Goal: Task Accomplishment & Management: Use online tool/utility

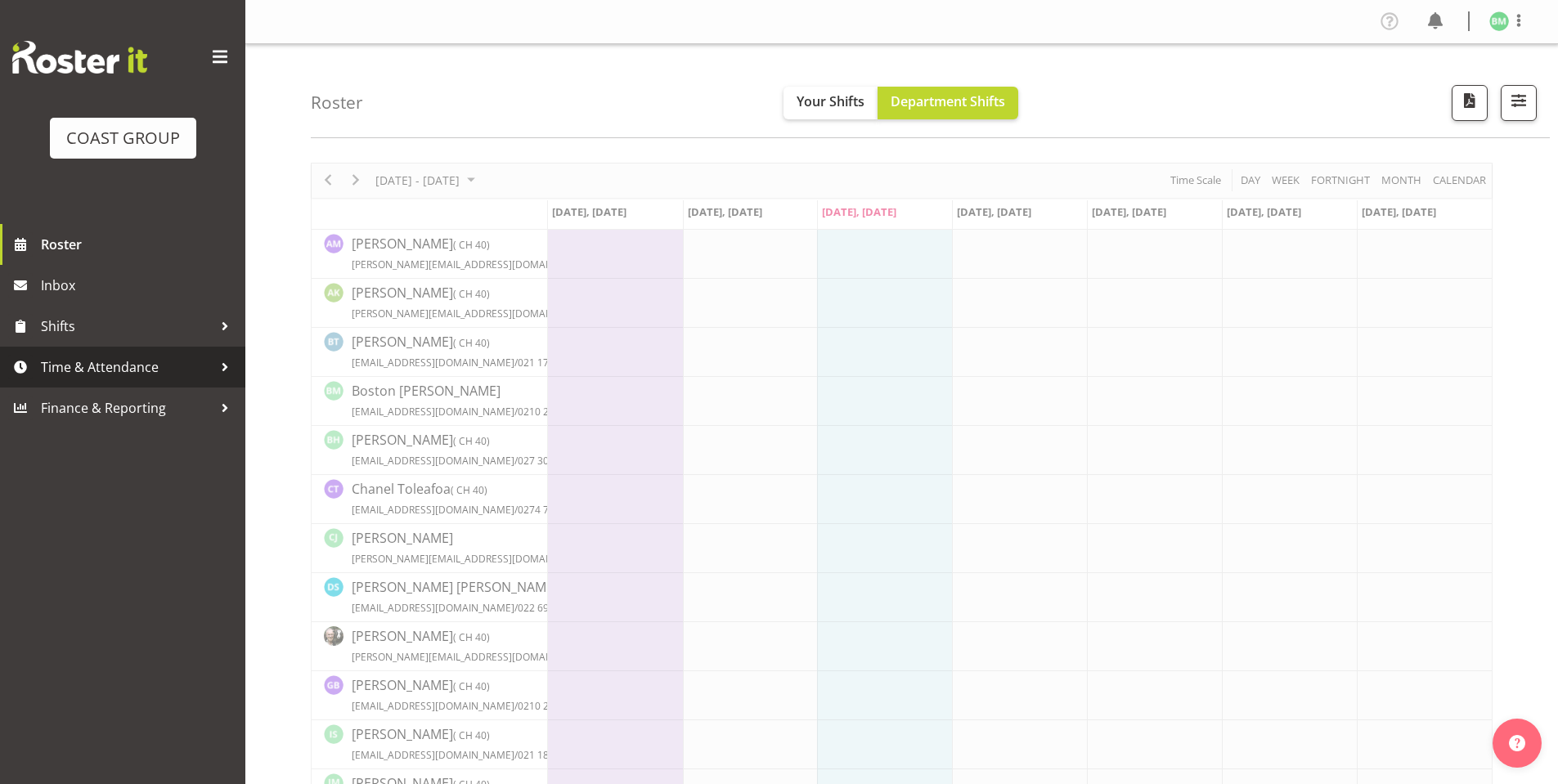
click at [121, 365] on span "Time & Attendance" at bounding box center [127, 367] width 172 height 25
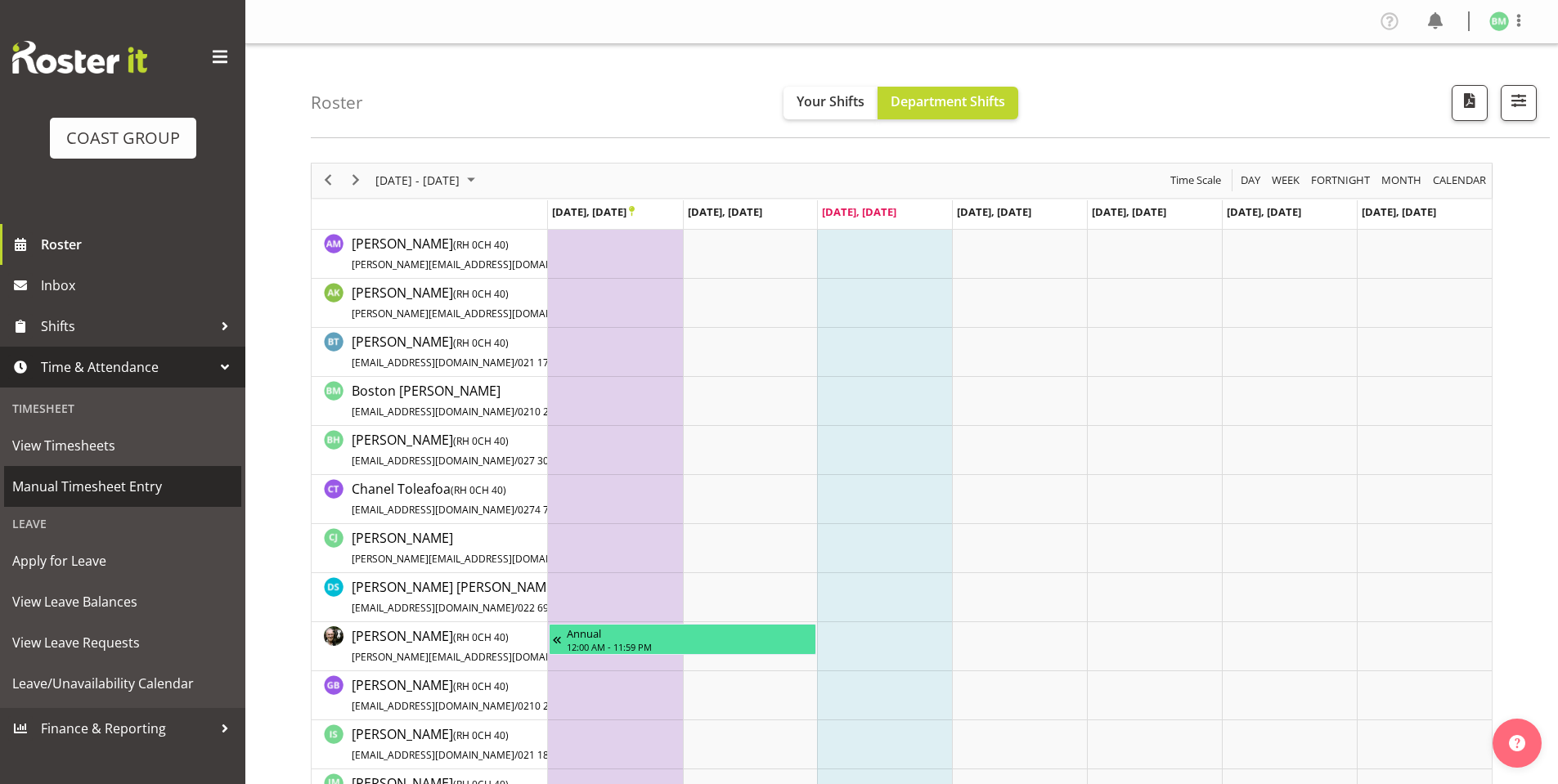
click at [123, 480] on span "Manual Timesheet Entry" at bounding box center [122, 487] width 221 height 25
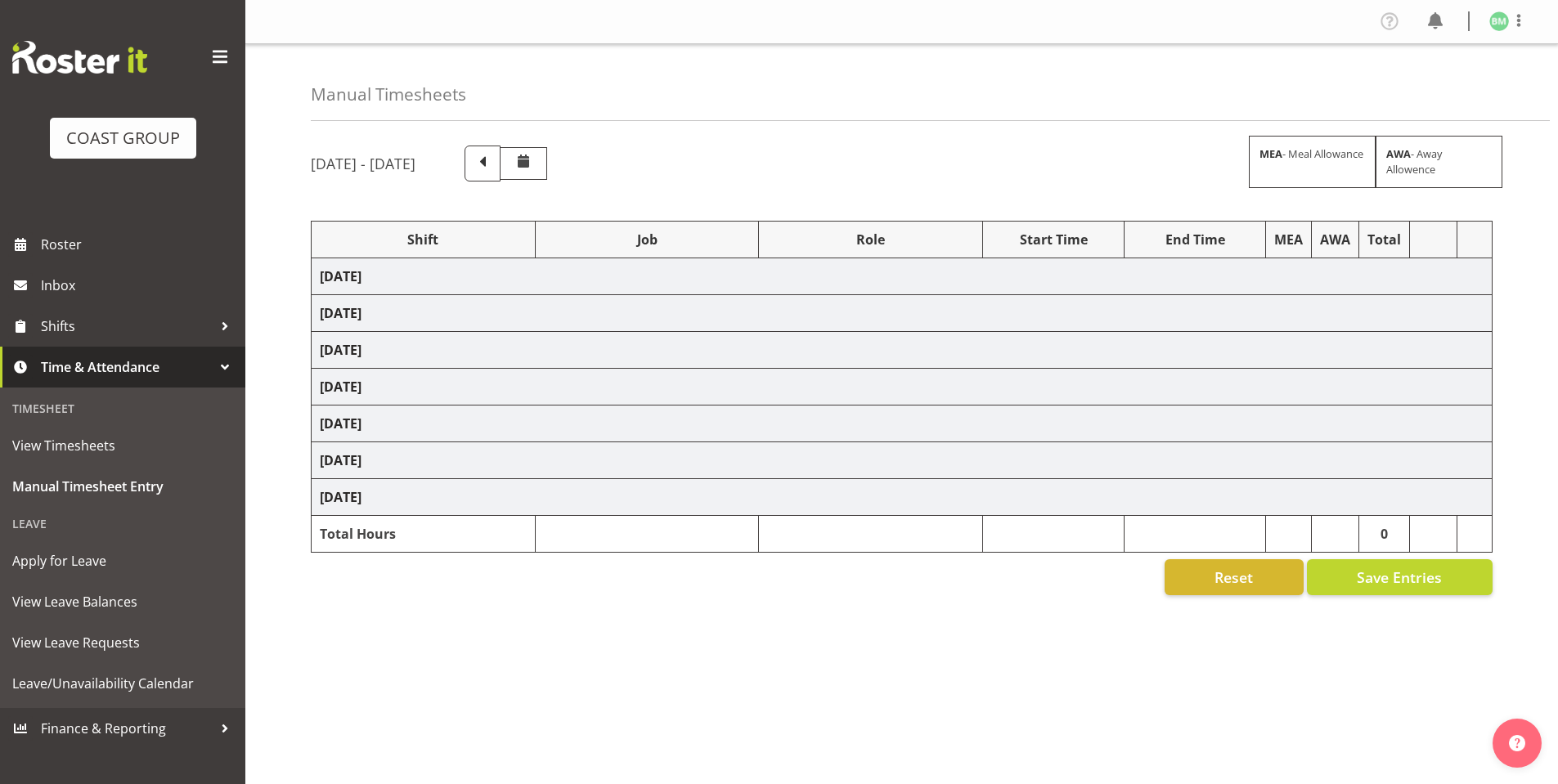
select select "6781"
select select "610"
select select "6781"
select select "610"
select select "6781"
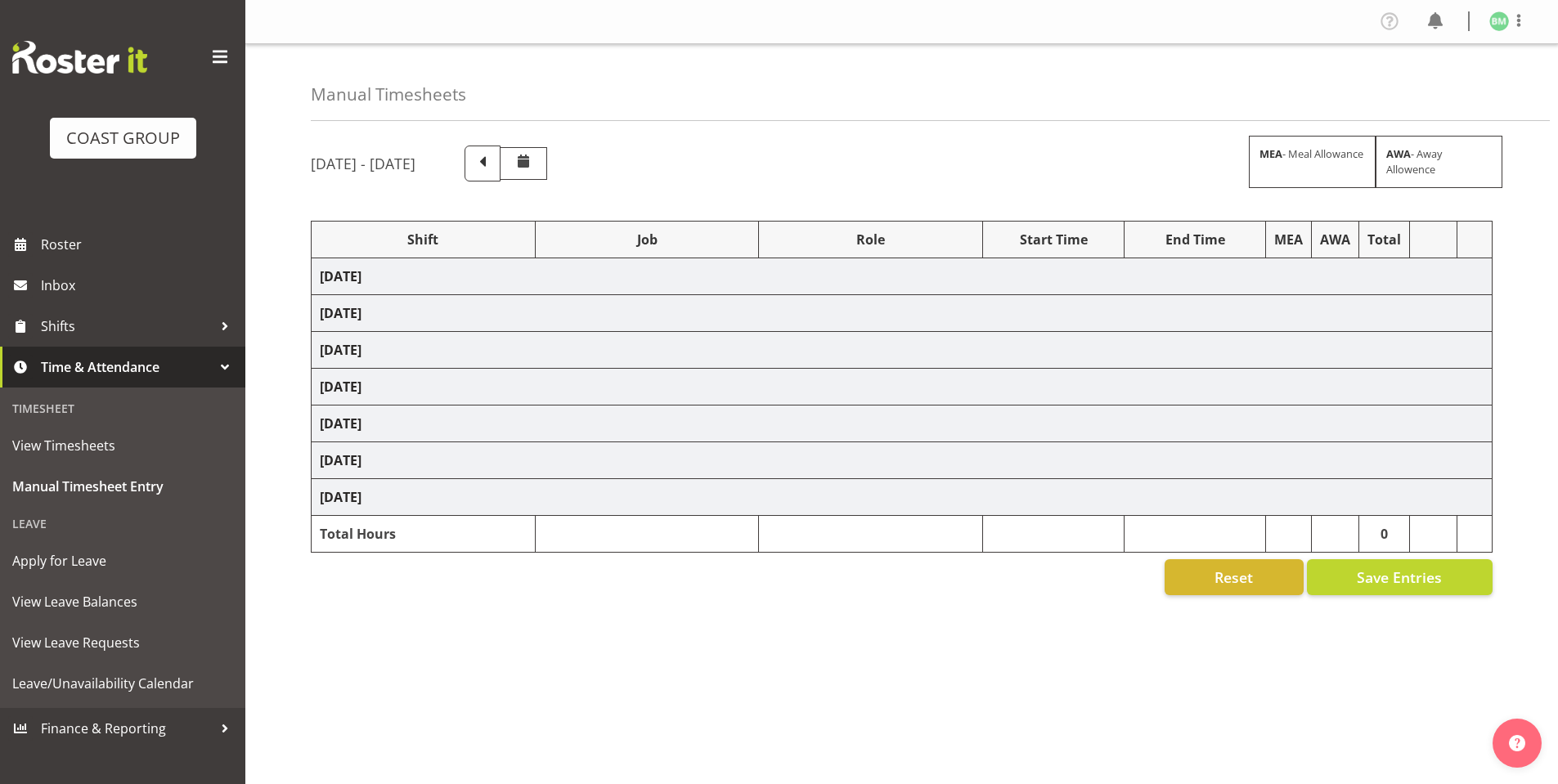
select select "610"
select select "6781"
select select "610"
select select "6781"
select select "610"
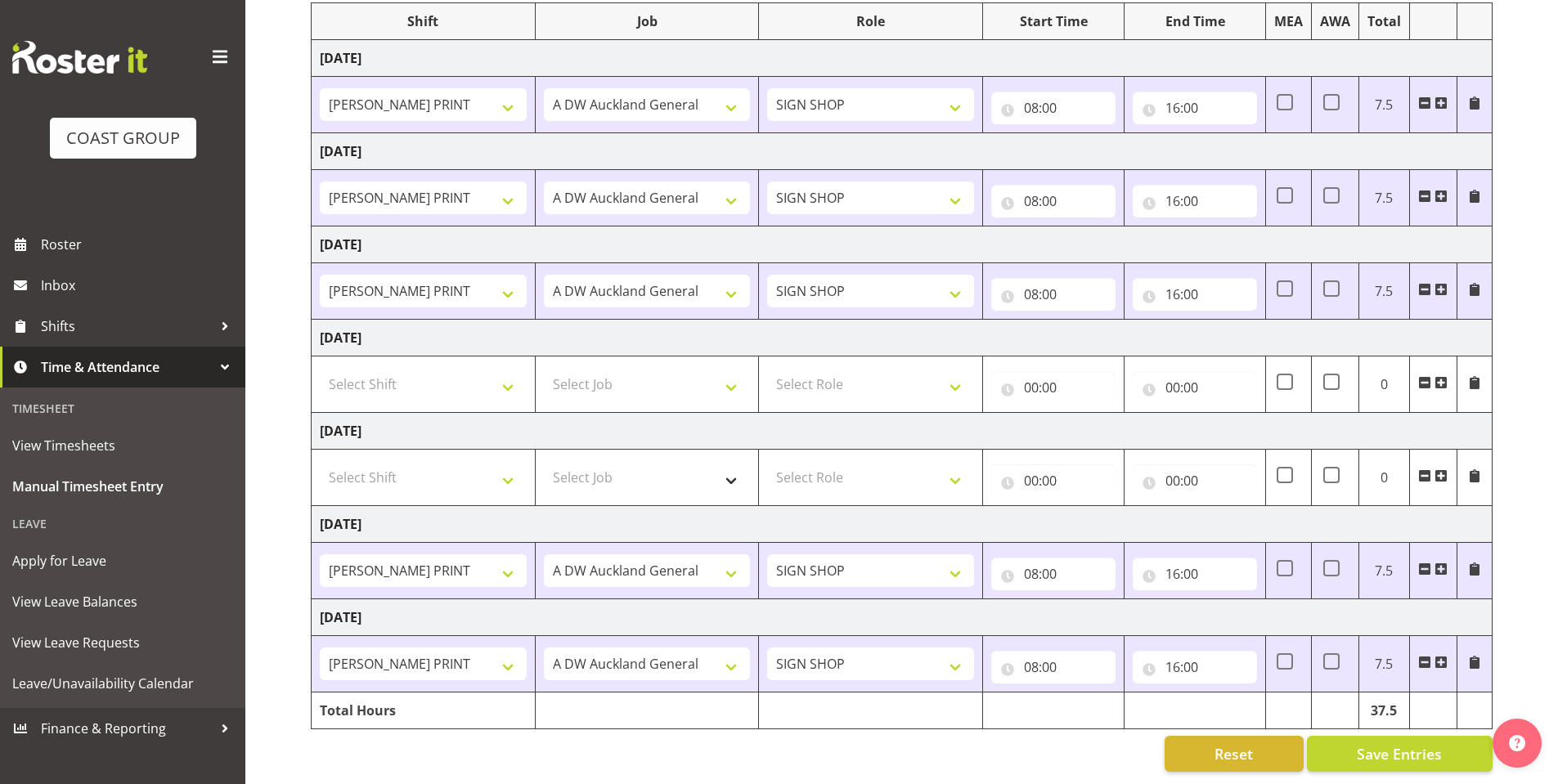
scroll to position [231, 0]
